Goal: Task Accomplishment & Management: Use online tool/utility

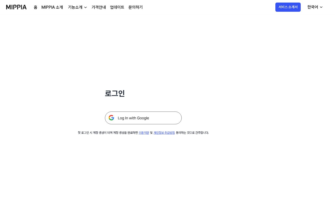
click at [160, 121] on img at bounding box center [143, 118] width 77 height 13
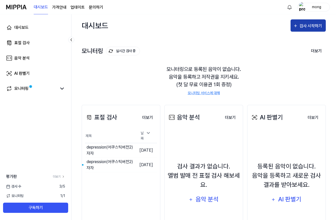
click at [305, 29] on div "검사 시작하기" at bounding box center [312, 26] width 24 height 7
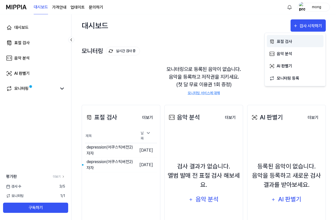
click at [290, 44] on div "표절 검사" at bounding box center [299, 41] width 44 height 7
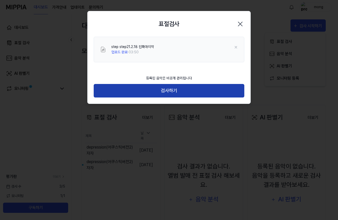
click at [185, 94] on button "검사하기" at bounding box center [169, 91] width 151 height 14
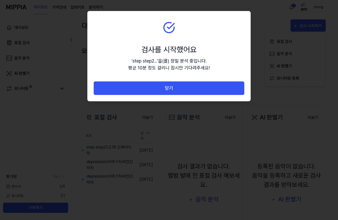
click at [270, 13] on div at bounding box center [169, 110] width 338 height 220
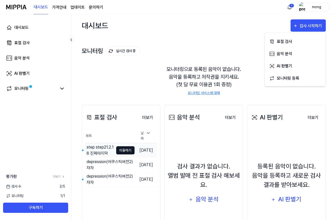
click at [116, 149] on button "이동하기" at bounding box center [125, 150] width 18 height 8
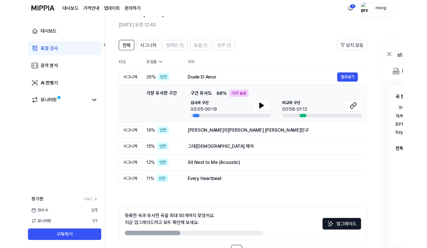
scroll to position [10, 0]
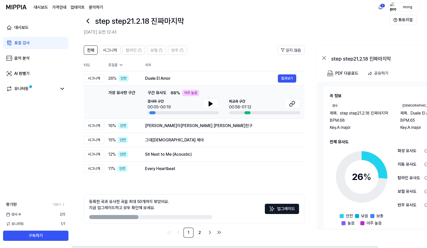
drag, startPoint x: 121, startPoint y: 216, endPoint x: 134, endPoint y: 218, distance: 13.4
click at [134, 218] on div at bounding box center [113, 217] width 49 height 4
drag, startPoint x: 134, startPoint y: 213, endPoint x: 140, endPoint y: 214, distance: 5.9
click at [140, 214] on div "등록한 곡과 유사한 곡을 최대 50개까지 찾았어요. 지금 업그레이드하고 모두 확인해 보세요." at bounding box center [150, 209] width 123 height 20
drag, startPoint x: 135, startPoint y: 216, endPoint x: 151, endPoint y: 216, distance: 15.9
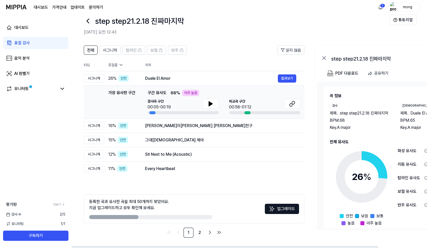
click at [151, 216] on div at bounding box center [150, 217] width 123 height 4
click at [211, 106] on icon at bounding box center [211, 104] width 6 height 6
click at [208, 100] on button at bounding box center [211, 104] width 16 height 10
click at [286, 79] on button "결과보기" at bounding box center [287, 78] width 18 height 8
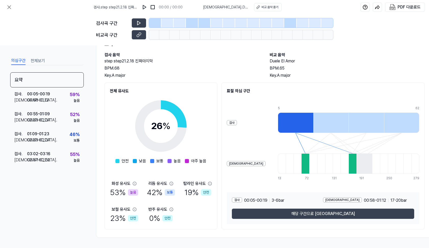
scroll to position [20, 0]
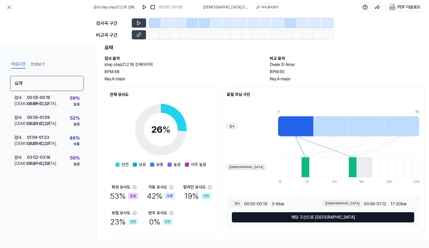
click at [329, 216] on button "해당 구간으로 [GEOGRAPHIC_DATA]" at bounding box center [323, 217] width 183 height 10
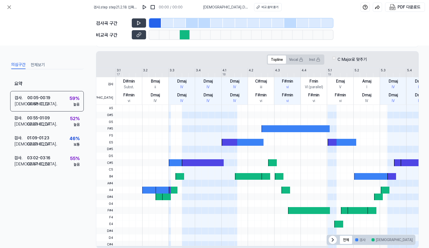
scroll to position [57, 0]
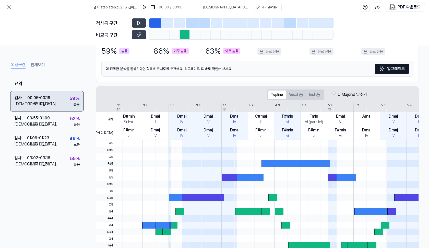
click at [63, 97] on div "검사 . 00:05 - 00:19 비교 . 00:58 - 01:12 59 % 높음" at bounding box center [47, 101] width 74 height 20
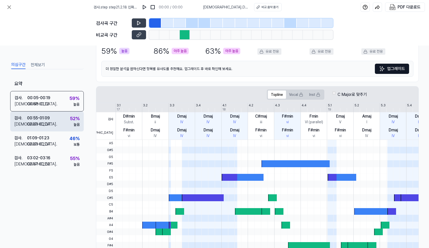
click at [68, 123] on div "검사 . 00:55 - 01:09 비교 . 02:23 - 02:37 52 % 높음" at bounding box center [47, 121] width 74 height 20
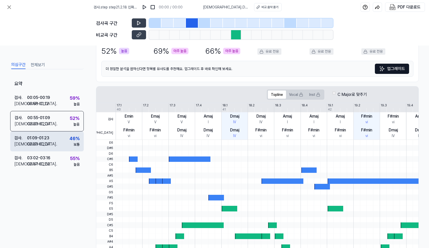
click at [69, 134] on div "검사 . 01:09 - 01:23 비교 . 02:23 - 02:37 46 % 보통" at bounding box center [47, 141] width 74 height 20
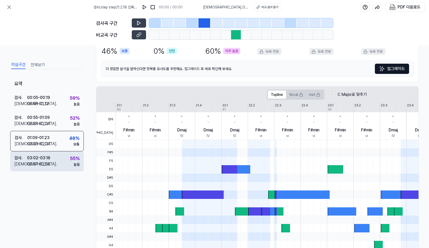
click at [68, 154] on div "검사 . 03:02 - 03:16 비교 . 02:37 - 02:52 55 % 높음" at bounding box center [47, 161] width 74 height 20
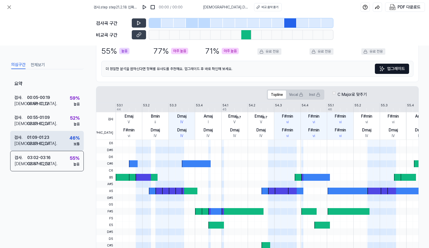
click at [64, 136] on div "검사 . 01:09 - 01:23 비교 . 02:23 - 02:37 46 % 보통" at bounding box center [47, 141] width 74 height 20
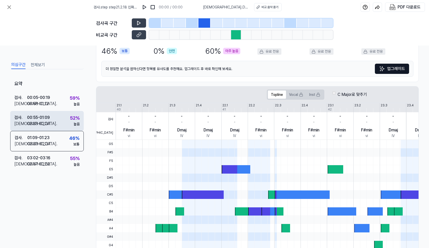
click at [60, 114] on div "검사 . 00:55 - 01:09 비교 . 02:23 - 02:37 52 % 높음" at bounding box center [47, 121] width 74 height 20
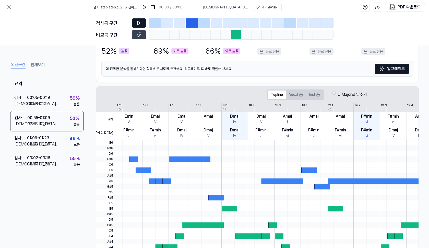
click at [143, 24] on button at bounding box center [139, 22] width 14 height 9
click at [141, 24] on icon at bounding box center [139, 22] width 5 height 5
click at [262, 8] on div "비교 음악 듣기" at bounding box center [270, 7] width 17 height 5
click at [36, 64] on button "전체보기" at bounding box center [38, 65] width 14 height 8
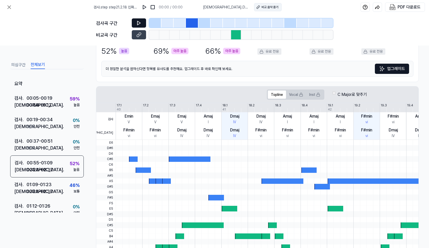
click at [267, 6] on div "비교 음악 듣기" at bounding box center [270, 7] width 17 height 5
